Goal: Understand process/instructions

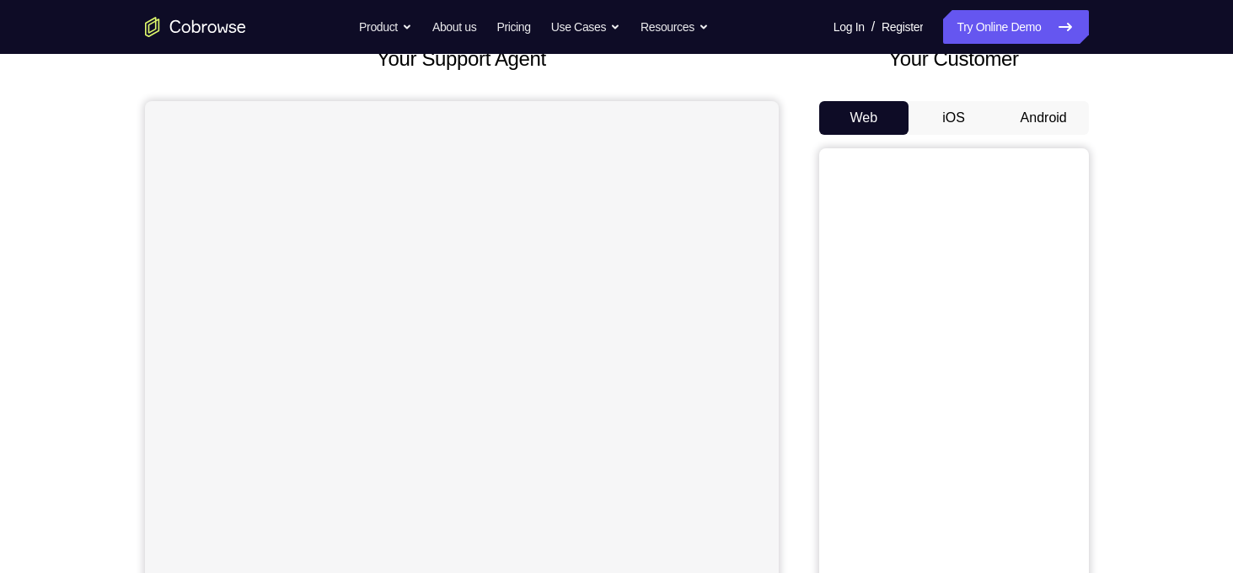
click at [1074, 114] on button "Android" at bounding box center [1044, 118] width 90 height 34
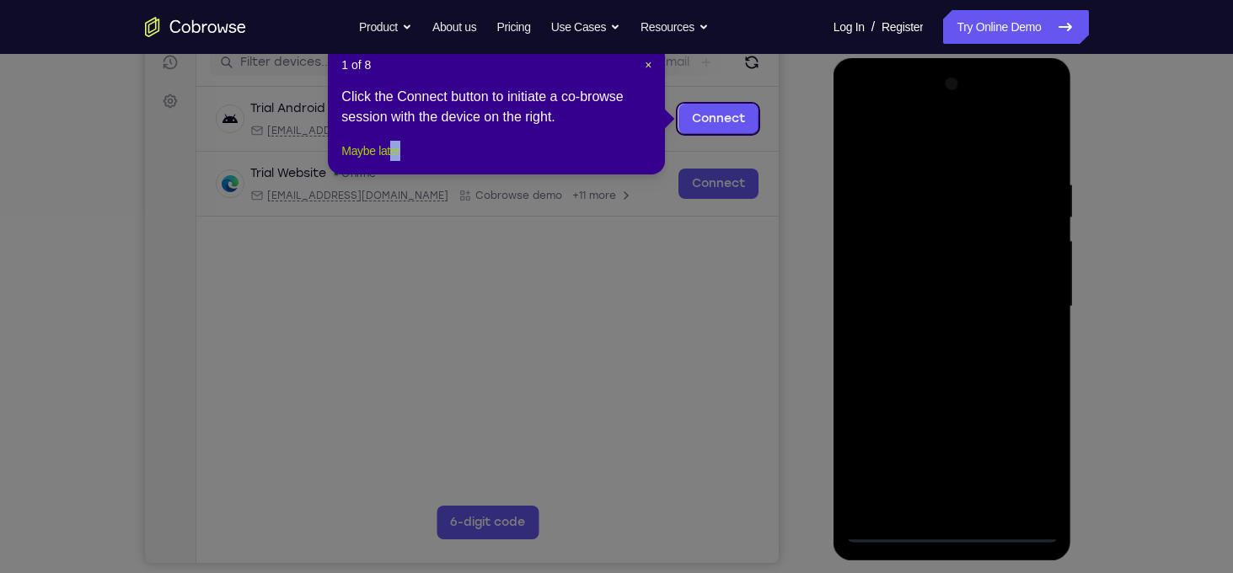
drag, startPoint x: 413, startPoint y: 182, endPoint x: 403, endPoint y: 179, distance: 10.7
click at [403, 174] on div "1 of 8 × Click the Connect button to initiate a co-browse session with the devi…" at bounding box center [496, 108] width 337 height 131
click at [400, 161] on button "Maybe later" at bounding box center [370, 151] width 58 height 20
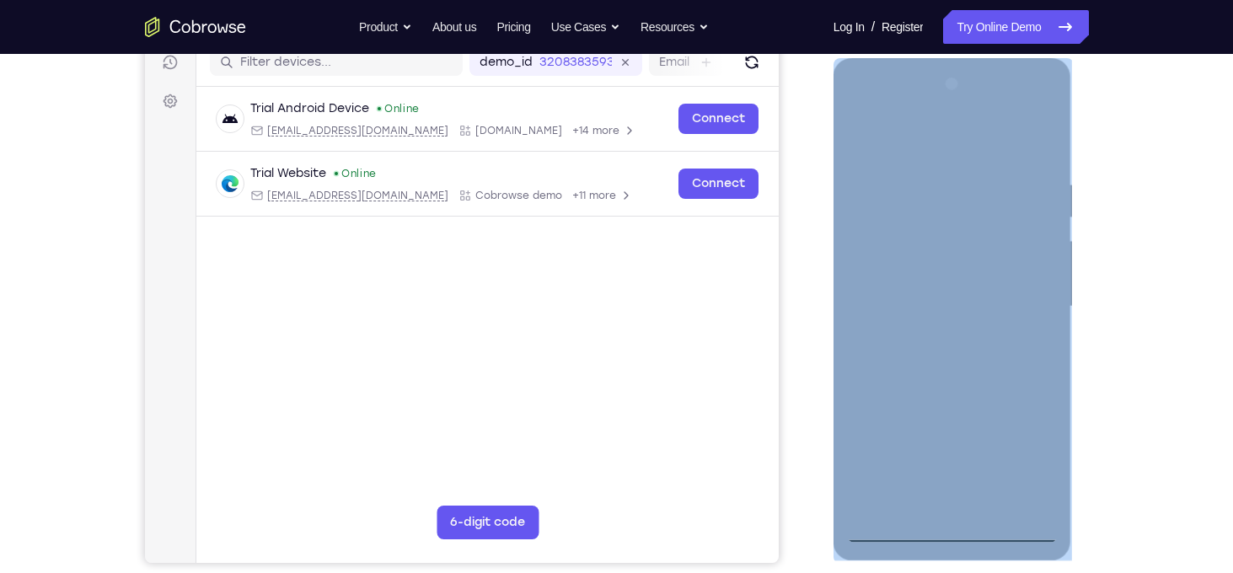
drag, startPoint x: 963, startPoint y: 542, endPoint x: 959, endPoint y: 534, distance: 9.4
click at [959, 534] on div at bounding box center [953, 309] width 239 height 502
click at [959, 534] on div at bounding box center [952, 307] width 212 height 472
click at [1018, 446] on div at bounding box center [952, 307] width 212 height 472
click at [945, 136] on div at bounding box center [952, 307] width 212 height 472
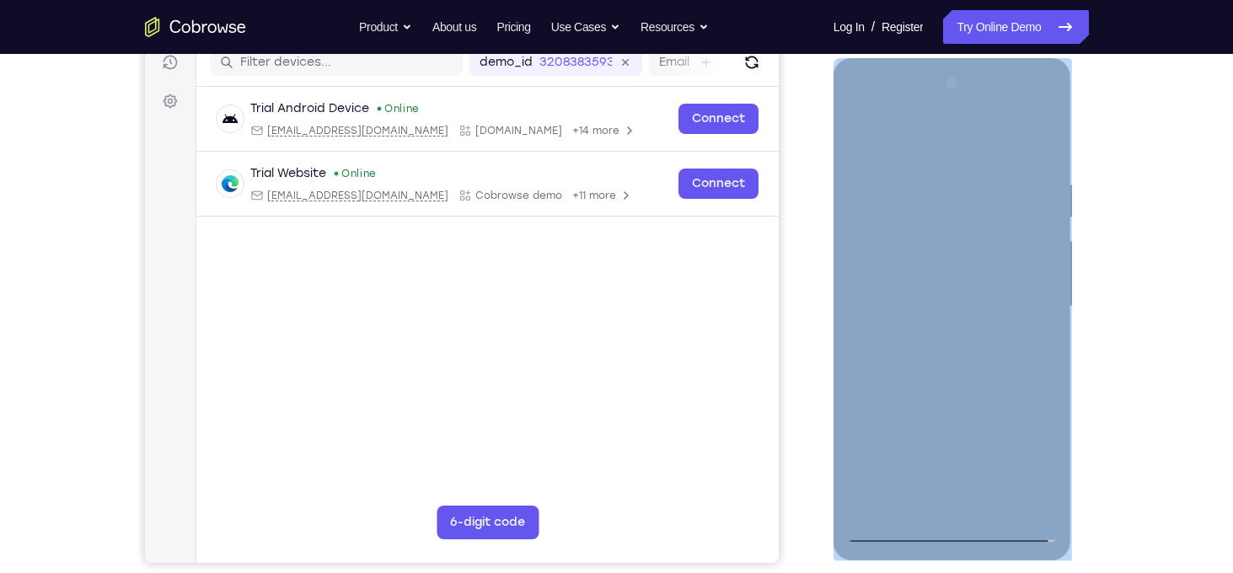
click at [1022, 302] on div at bounding box center [952, 307] width 212 height 472
click at [928, 335] on div at bounding box center [952, 307] width 212 height 472
click at [935, 339] on div at bounding box center [952, 307] width 212 height 472
click at [901, 388] on div at bounding box center [952, 307] width 212 height 472
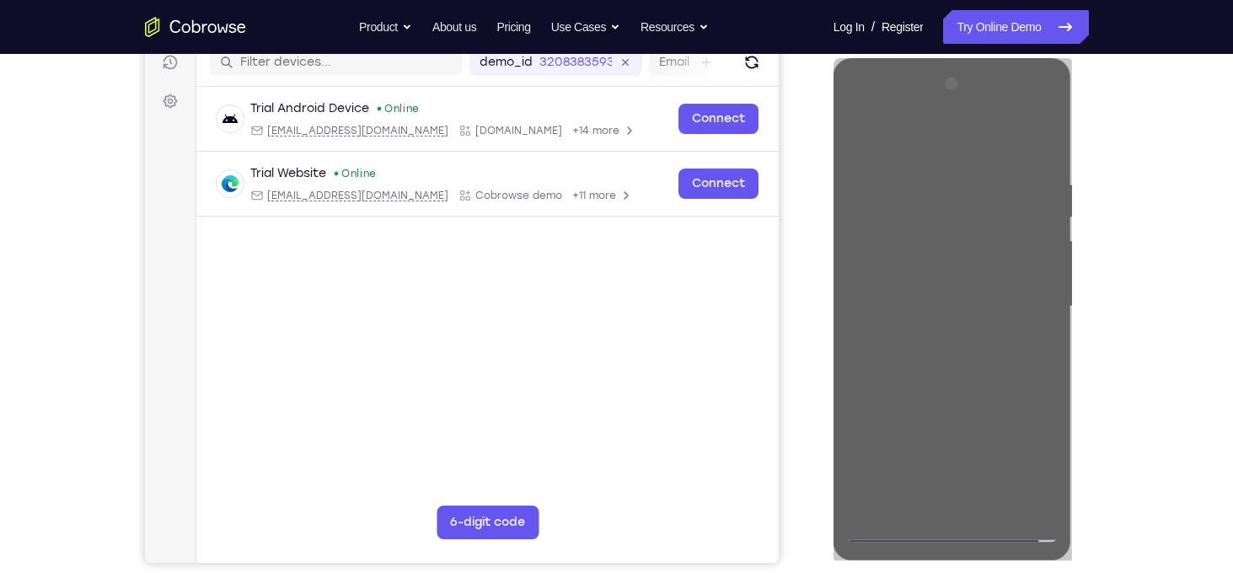
click at [791, 346] on div "Your Support Agent Your Customer Web iOS Android" at bounding box center [617, 252] width 944 height 623
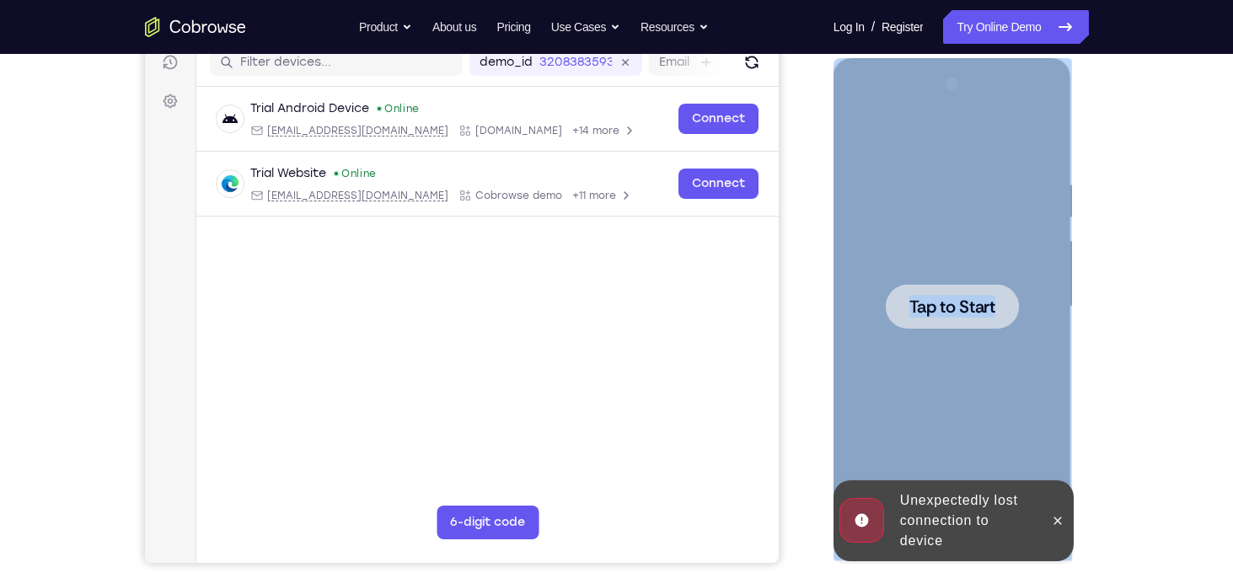
click at [922, 363] on div at bounding box center [952, 307] width 212 height 472
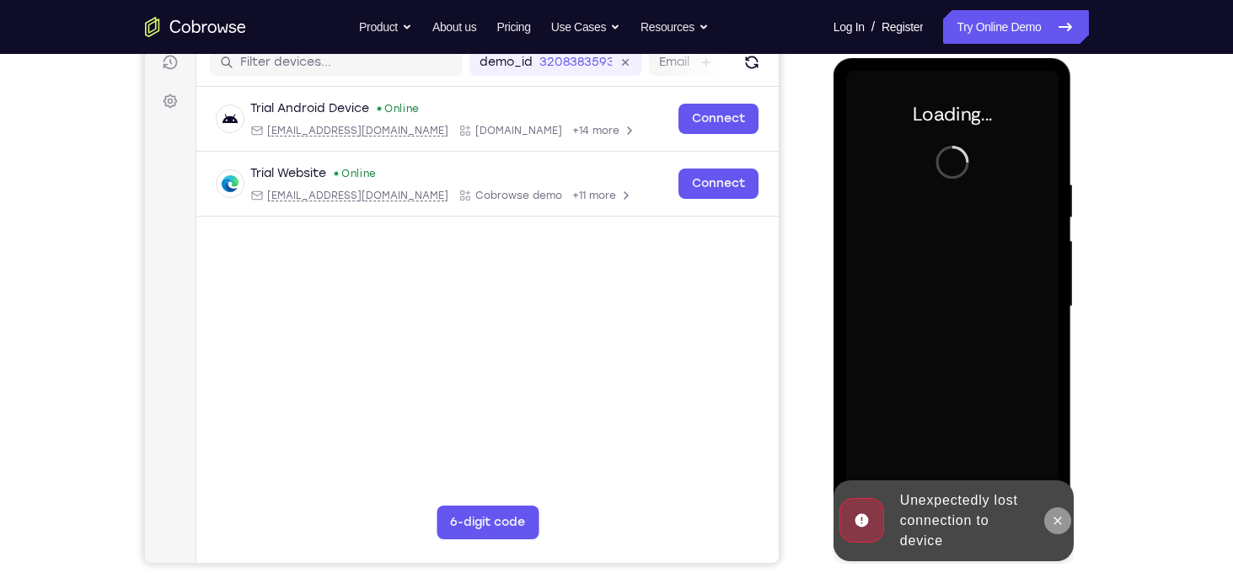
drag, startPoint x: 1044, startPoint y: 511, endPoint x: 1063, endPoint y: 523, distance: 22.4
click at [1063, 523] on div at bounding box center [1057, 520] width 27 height 81
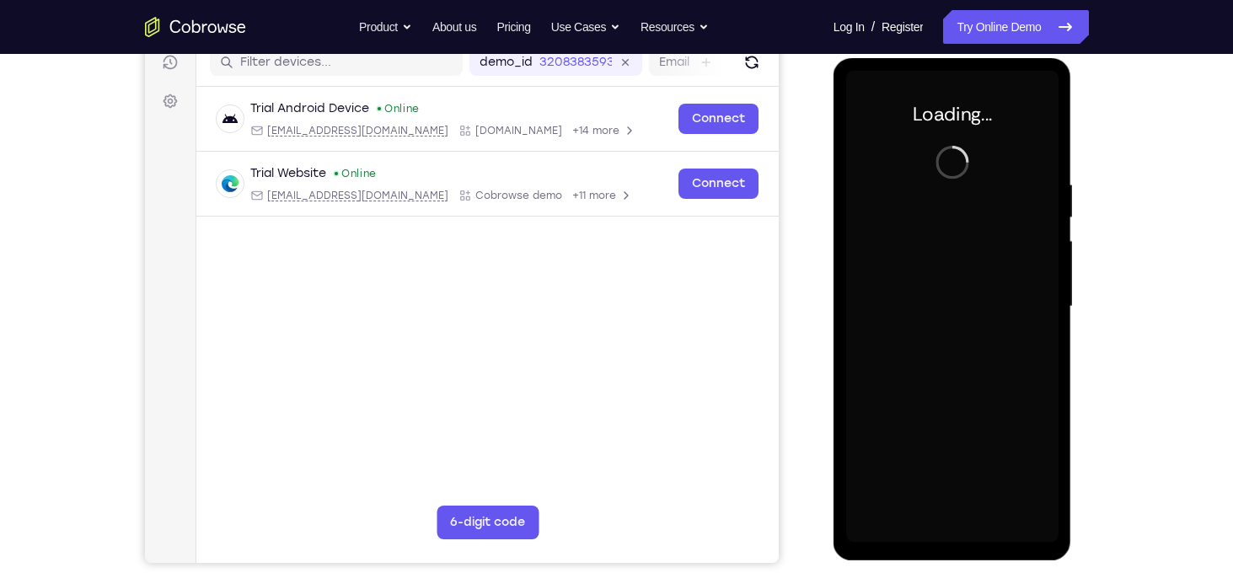
click at [1063, 523] on div "Loading..." at bounding box center [953, 309] width 239 height 502
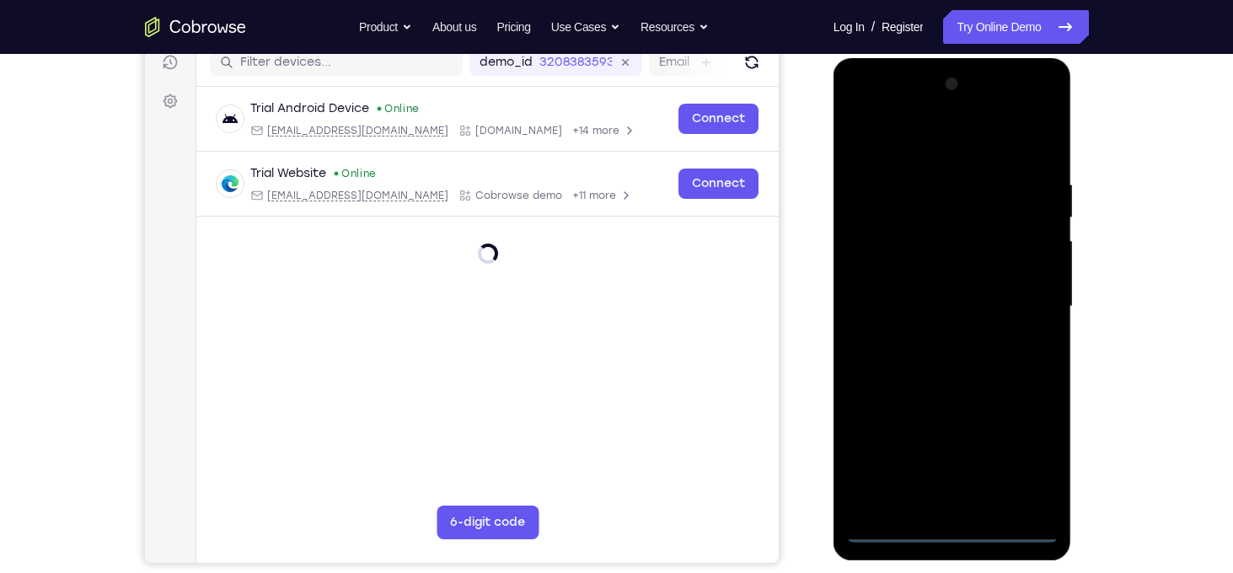
click at [942, 524] on div at bounding box center [952, 307] width 212 height 472
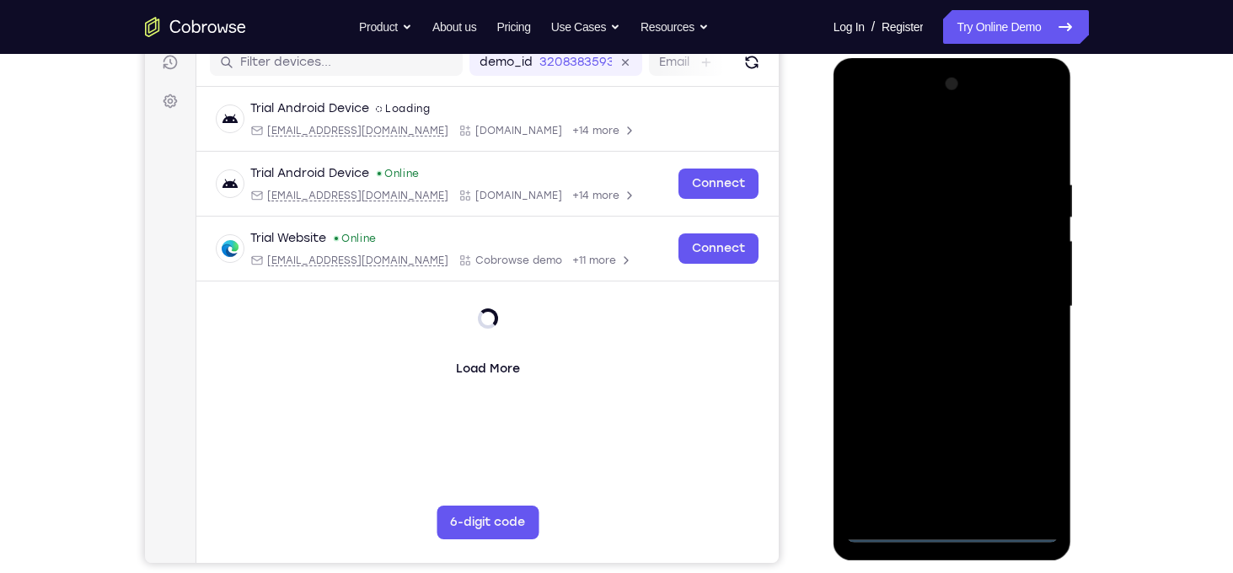
click at [942, 524] on div at bounding box center [952, 307] width 212 height 472
click at [969, 540] on div at bounding box center [952, 307] width 212 height 472
click at [953, 527] on div at bounding box center [952, 307] width 212 height 472
click at [1031, 468] on div at bounding box center [952, 307] width 212 height 472
click at [1031, 463] on div at bounding box center [952, 307] width 212 height 472
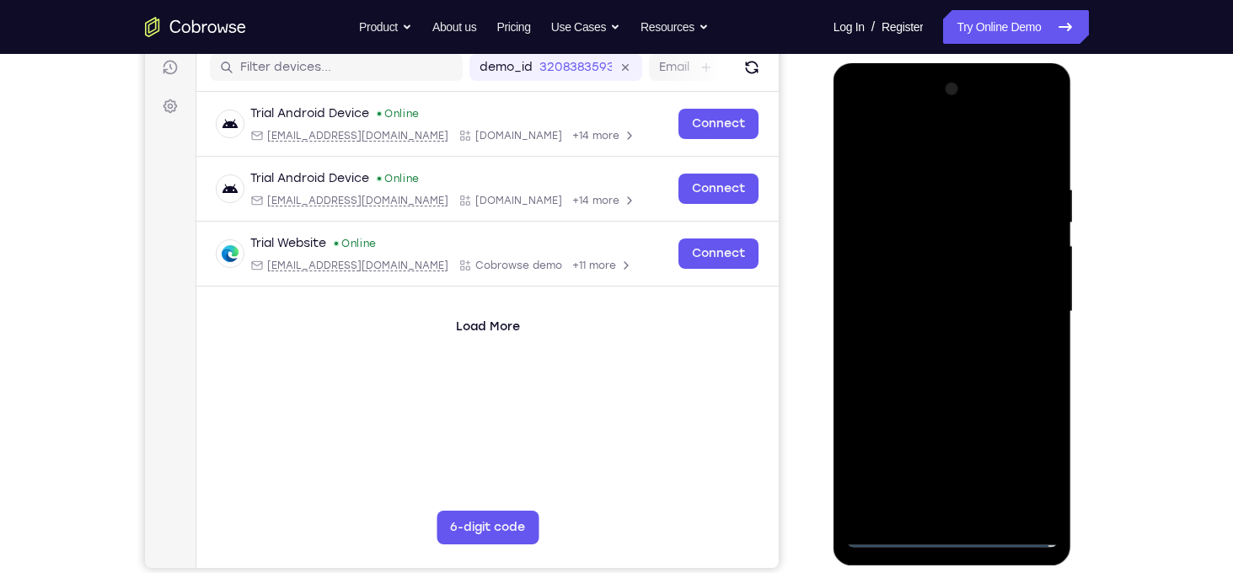
scroll to position [218, 0]
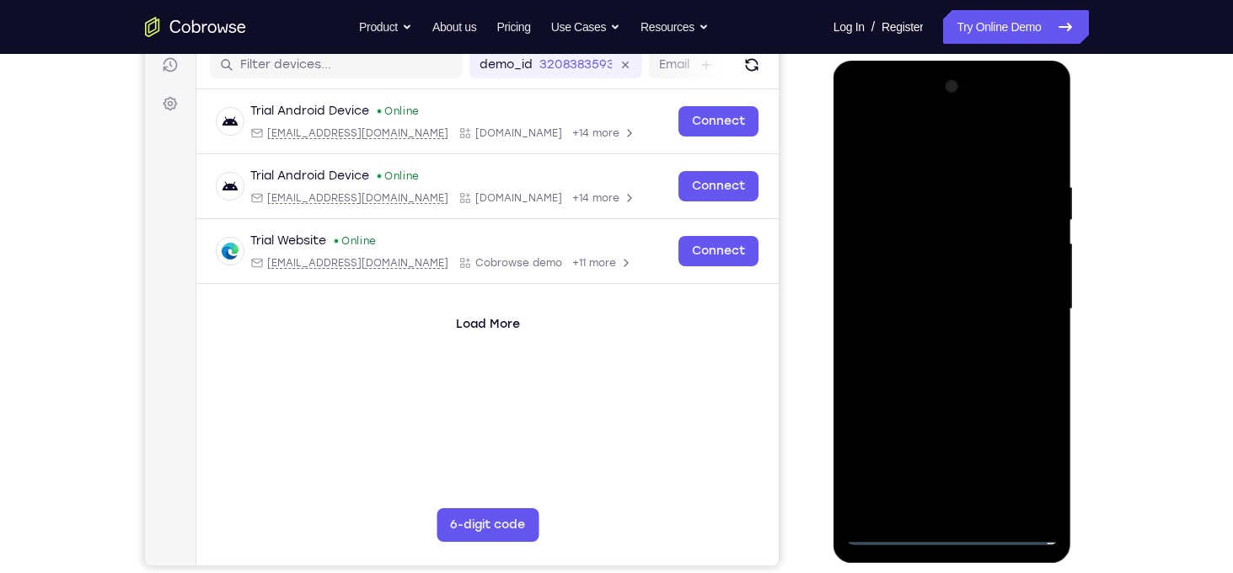
click at [1028, 463] on div at bounding box center [952, 309] width 212 height 472
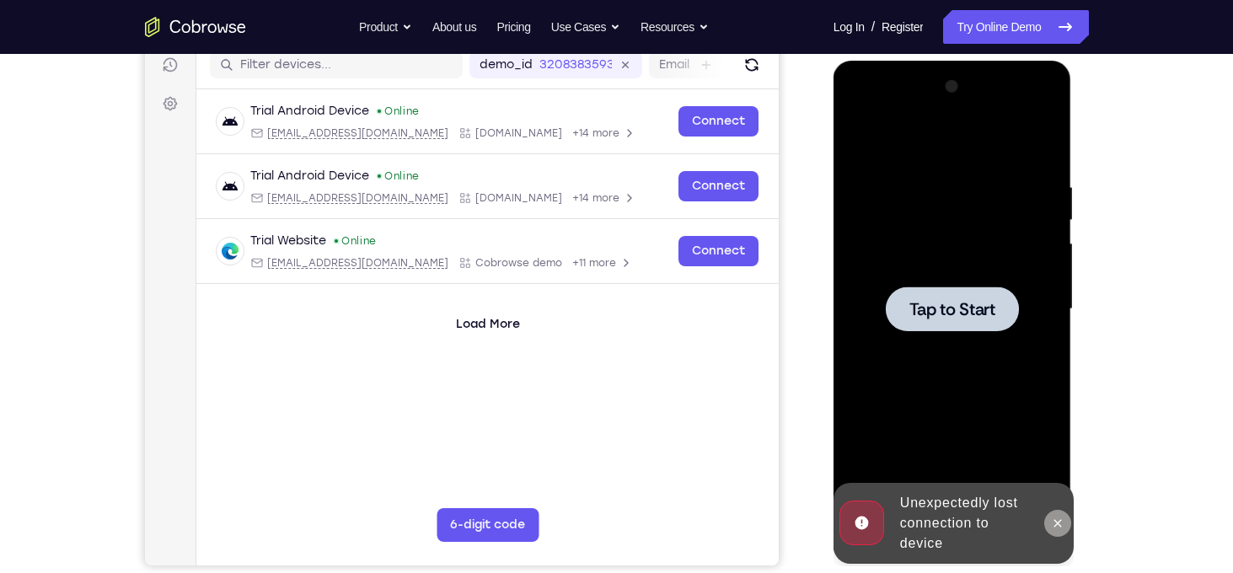
click at [1055, 531] on button at bounding box center [1057, 523] width 27 height 27
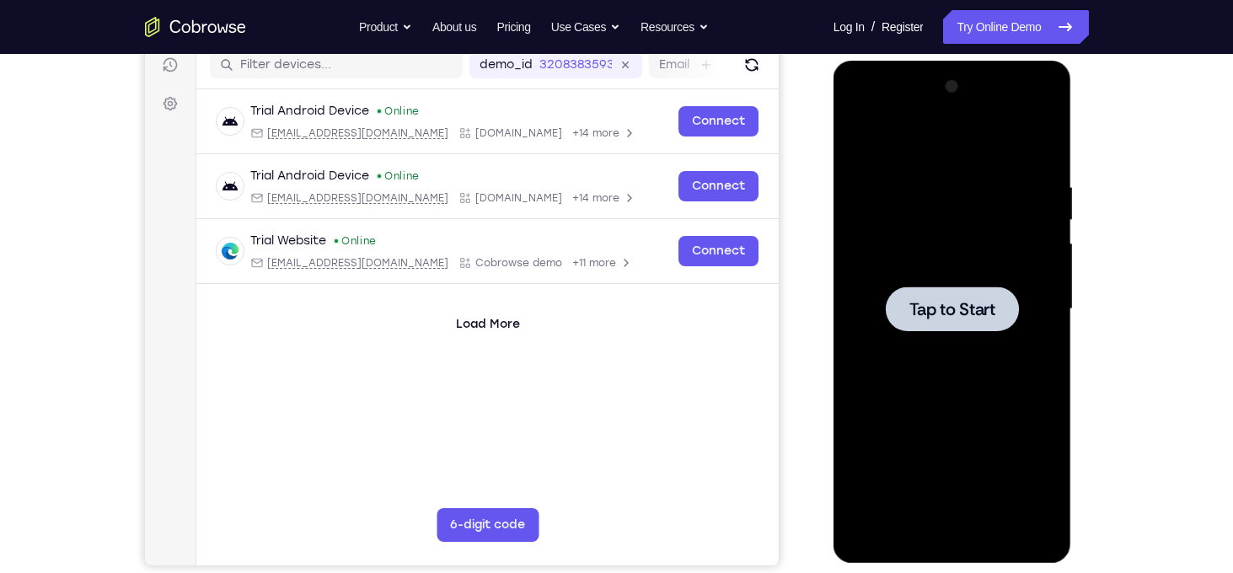
click at [943, 293] on div at bounding box center [952, 309] width 133 height 45
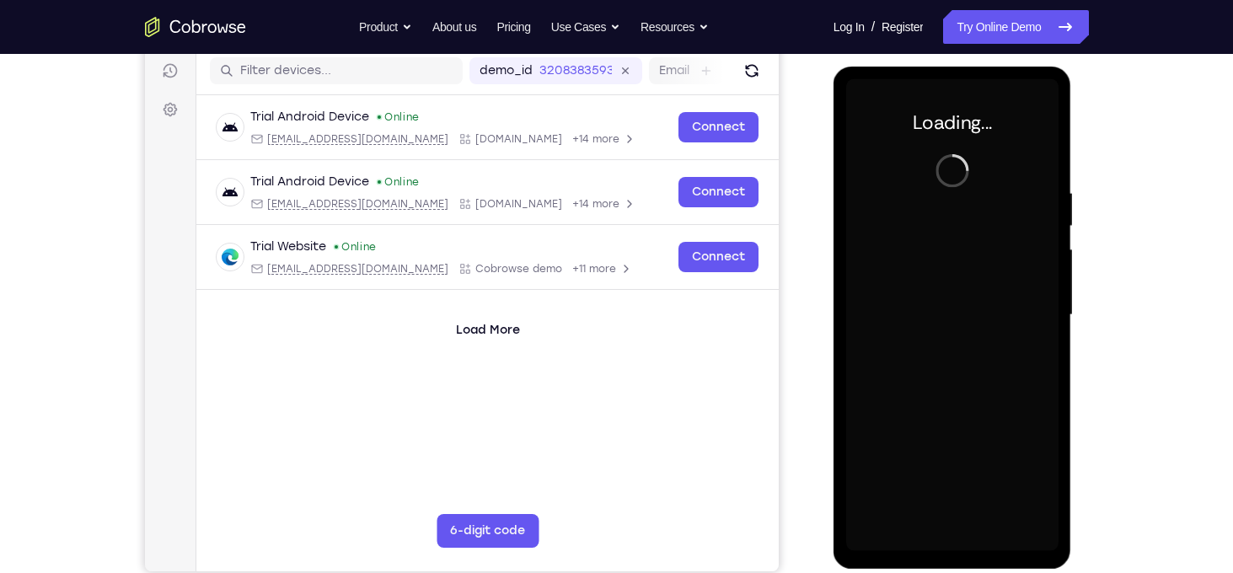
scroll to position [212, 0]
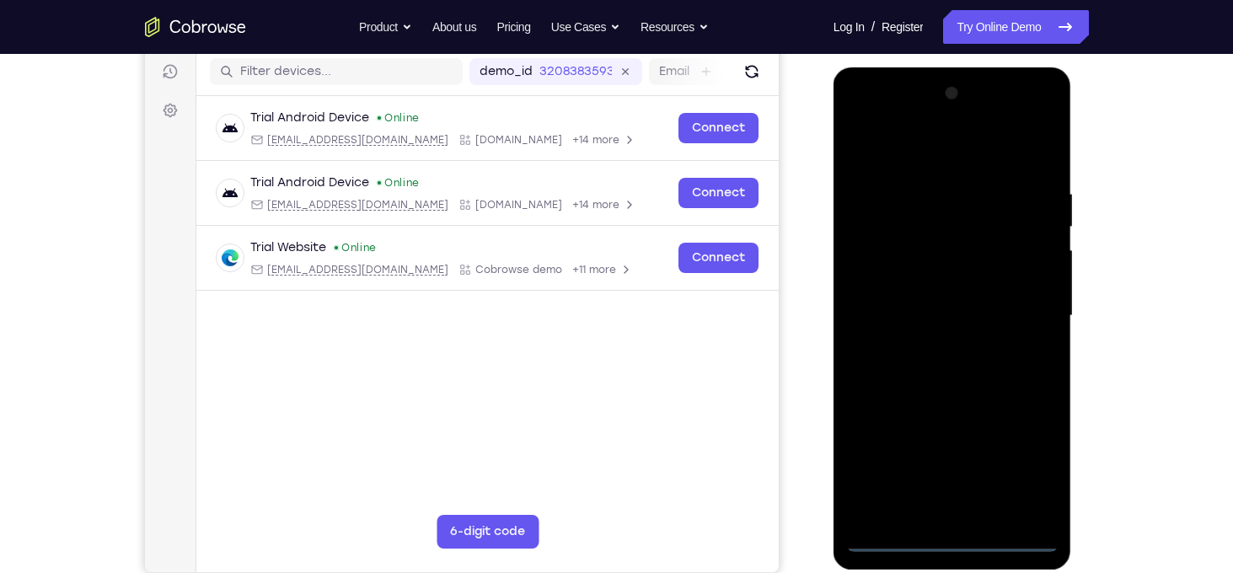
click at [948, 539] on div at bounding box center [952, 316] width 212 height 472
click at [1019, 479] on div at bounding box center [952, 316] width 212 height 472
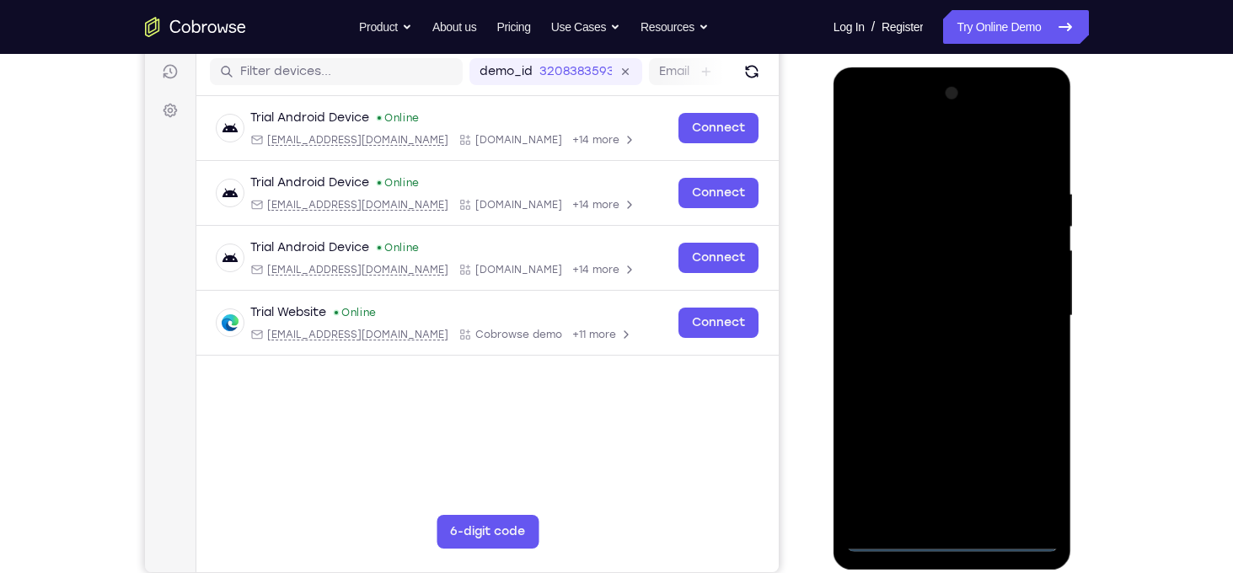
click at [948, 149] on div at bounding box center [952, 316] width 212 height 472
click at [1026, 314] on div at bounding box center [952, 316] width 212 height 472
click at [930, 351] on div at bounding box center [952, 316] width 212 height 472
click at [944, 396] on div at bounding box center [952, 316] width 212 height 472
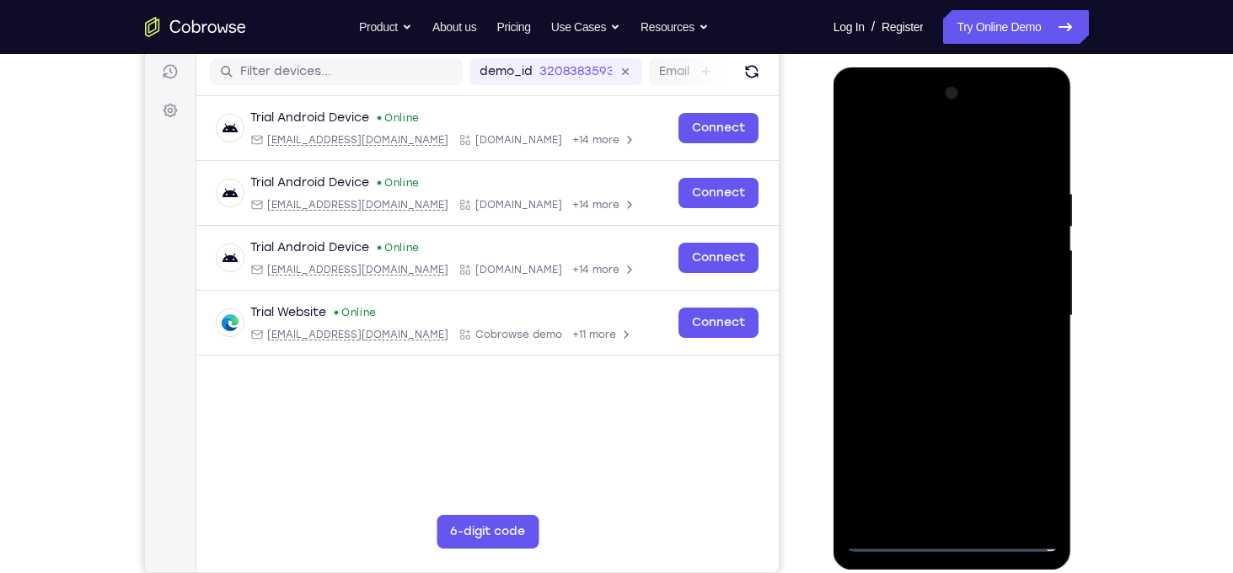
click at [954, 243] on div at bounding box center [952, 316] width 212 height 472
click at [930, 233] on div at bounding box center [952, 316] width 212 height 472
click at [933, 275] on div at bounding box center [952, 316] width 212 height 472
click at [946, 246] on div at bounding box center [952, 316] width 212 height 472
click at [902, 287] on div at bounding box center [952, 316] width 212 height 472
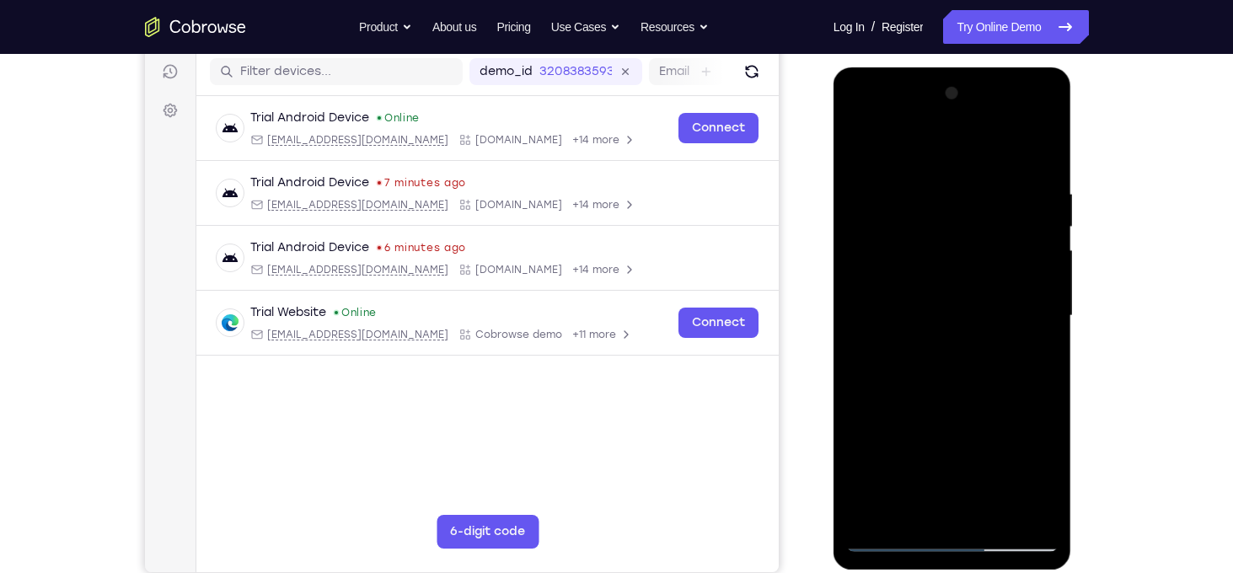
click at [937, 378] on div at bounding box center [952, 316] width 212 height 472
click at [1042, 166] on div at bounding box center [952, 316] width 212 height 472
click at [925, 383] on div at bounding box center [952, 316] width 212 height 472
drag, startPoint x: 919, startPoint y: 413, endPoint x: 985, endPoint y: 271, distance: 156.5
click at [985, 271] on div at bounding box center [952, 316] width 212 height 472
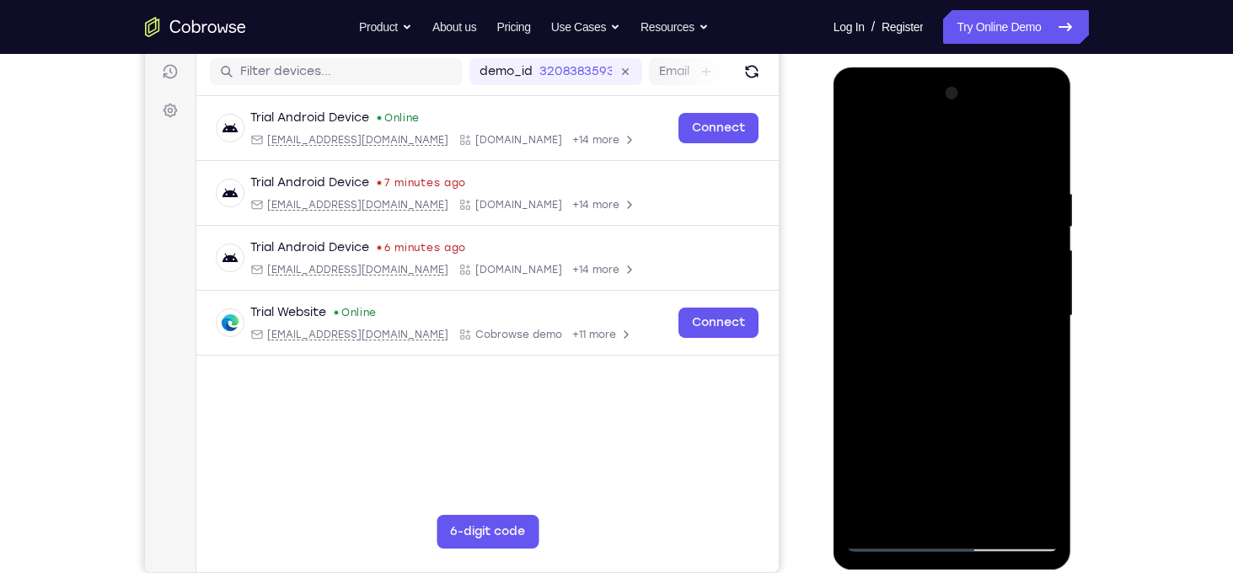
click at [1042, 152] on div at bounding box center [952, 316] width 212 height 472
click at [926, 183] on div at bounding box center [952, 316] width 212 height 472
click at [931, 189] on div at bounding box center [952, 316] width 212 height 472
click at [864, 385] on div at bounding box center [952, 316] width 212 height 472
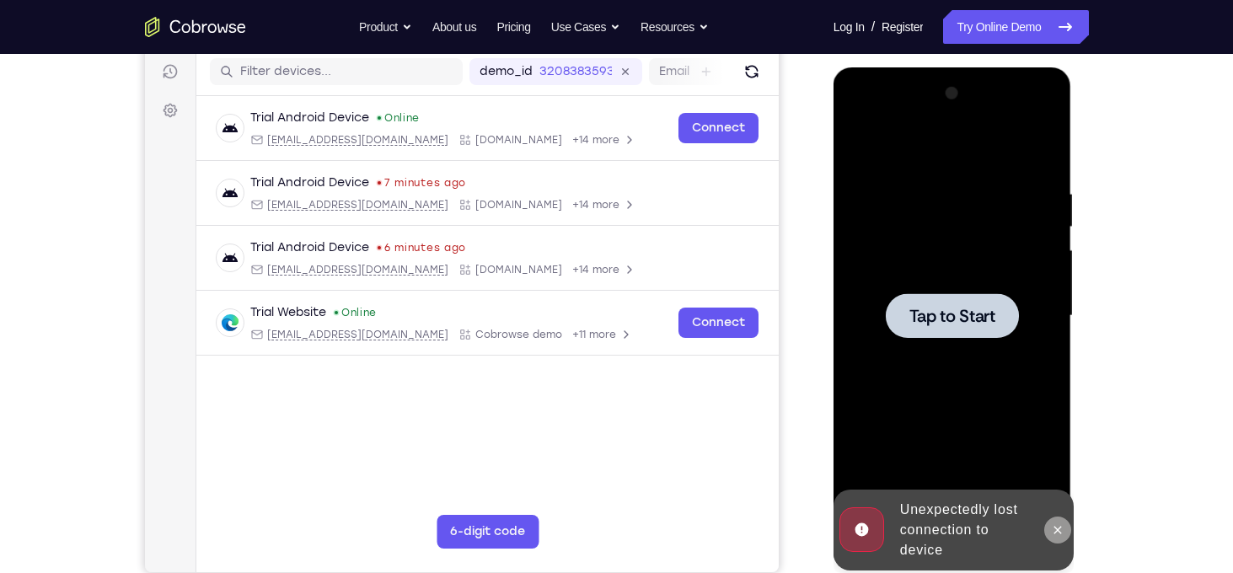
drag, startPoint x: 1910, startPoint y: 603, endPoint x: 1060, endPoint y: 533, distance: 852.6
click at [1060, 533] on icon at bounding box center [1059, 530] width 8 height 8
